Goal: Use online tool/utility: Utilize a website feature to perform a specific function

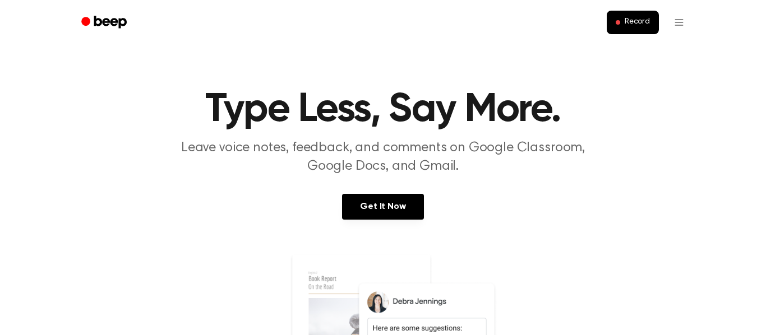
click at [382, 222] on div "Get It Now" at bounding box center [382, 218] width 739 height 48
click at [385, 212] on link "Get It Now" at bounding box center [382, 207] width 81 height 26
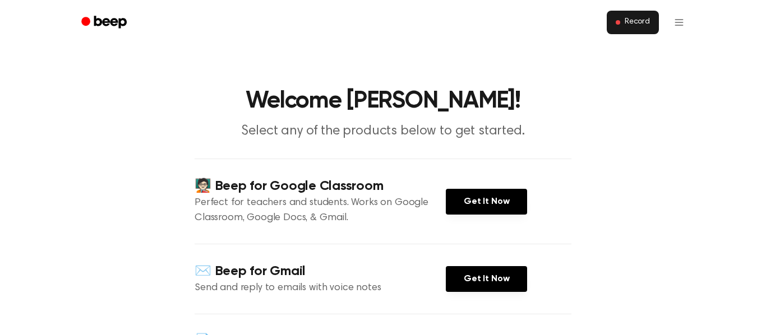
click at [629, 24] on span "Record" at bounding box center [637, 22] width 25 height 10
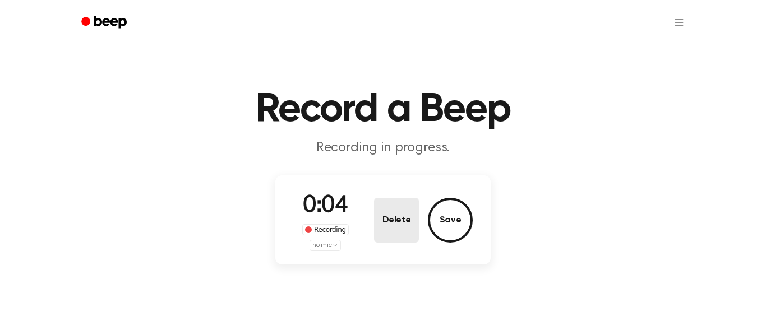
click at [399, 222] on button "Delete" at bounding box center [396, 220] width 45 height 45
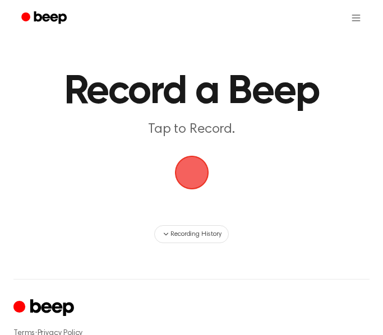
click at [197, 167] on span "button" at bounding box center [191, 173] width 34 height 34
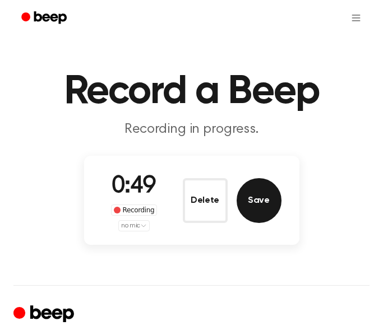
click at [247, 208] on button "Save" at bounding box center [259, 200] width 45 height 45
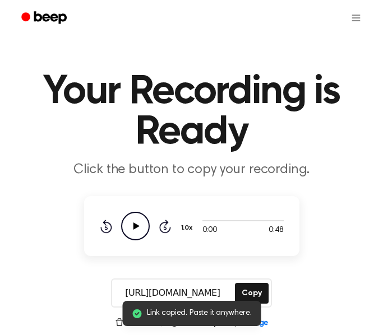
click at [127, 233] on icon "Play Audio" at bounding box center [135, 226] width 29 height 29
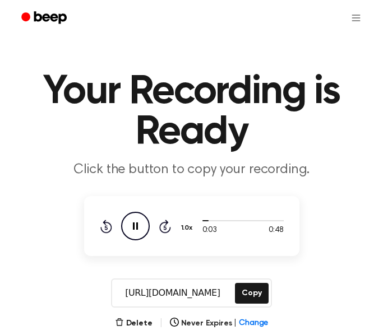
click at [139, 226] on icon "Pause Audio" at bounding box center [135, 226] width 29 height 29
click at [139, 226] on icon at bounding box center [136, 226] width 6 height 7
click at [145, 230] on icon "Pause Audio" at bounding box center [135, 226] width 29 height 29
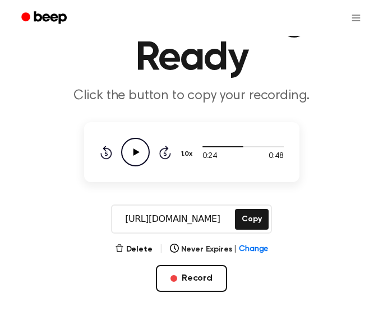
scroll to position [76, 0]
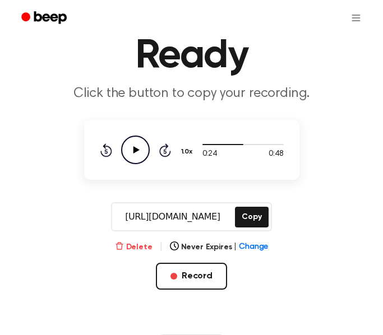
click at [138, 243] on button "Delete" at bounding box center [134, 248] width 38 height 12
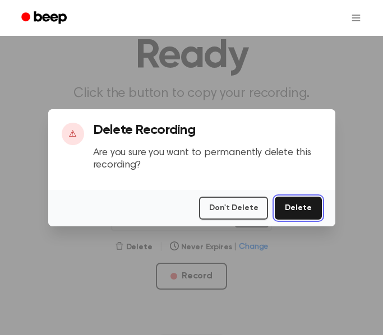
click at [288, 208] on button "Delete" at bounding box center [298, 208] width 47 height 23
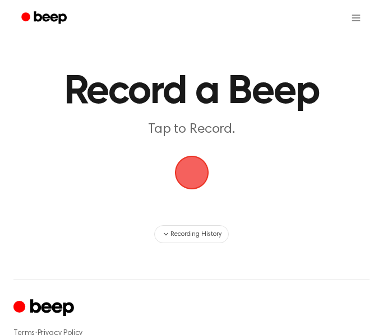
click at [195, 166] on span "button" at bounding box center [191, 173] width 36 height 36
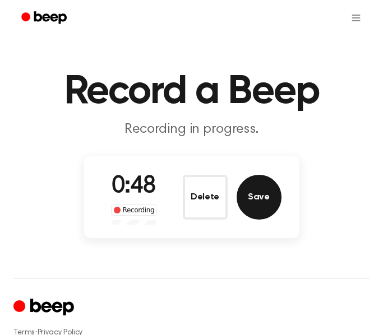
click at [263, 195] on button "Save" at bounding box center [259, 197] width 45 height 45
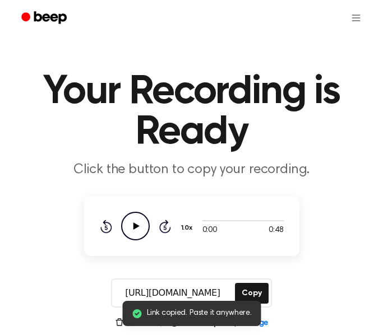
click at [142, 227] on icon "Play Audio" at bounding box center [135, 226] width 29 height 29
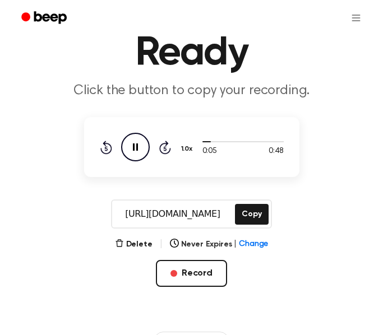
scroll to position [102, 0]
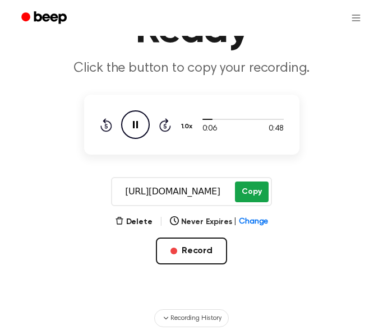
click at [251, 196] on button "Copy" at bounding box center [251, 192] width 33 height 21
click at [256, 196] on button "Copy" at bounding box center [251, 192] width 33 height 21
click at [133, 127] on icon at bounding box center [135, 124] width 5 height 7
